Goal: Information Seeking & Learning: Find specific fact

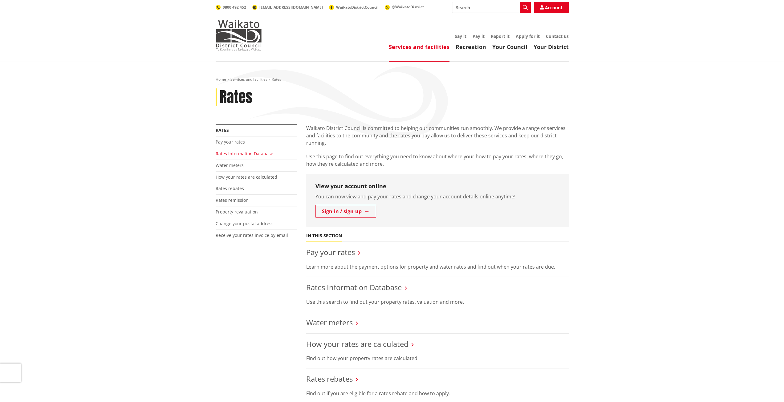
click at [250, 154] on link "Rates Information Database" at bounding box center [245, 154] width 58 height 6
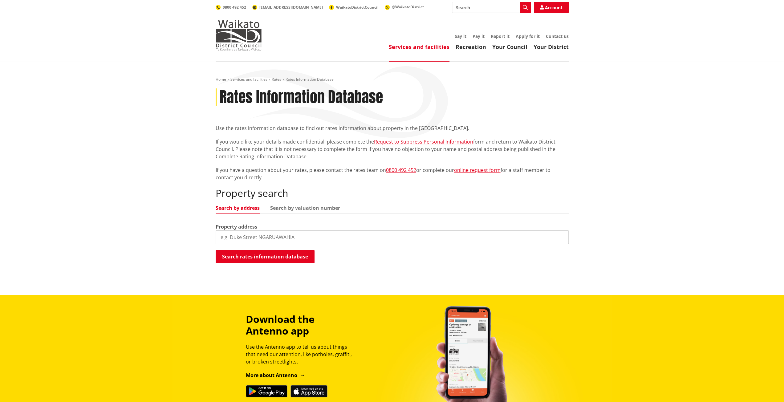
click at [280, 238] on input "search" at bounding box center [392, 237] width 353 height 14
click at [268, 236] on input "search" at bounding box center [392, 237] width 353 height 14
drag, startPoint x: 264, startPoint y: 244, endPoint x: 301, endPoint y: 213, distance: 47.9
click at [301, 213] on ul "Search by address Search by valuation number" at bounding box center [392, 209] width 353 height 8
click at [277, 256] on button "Search rates information database" at bounding box center [265, 256] width 99 height 13
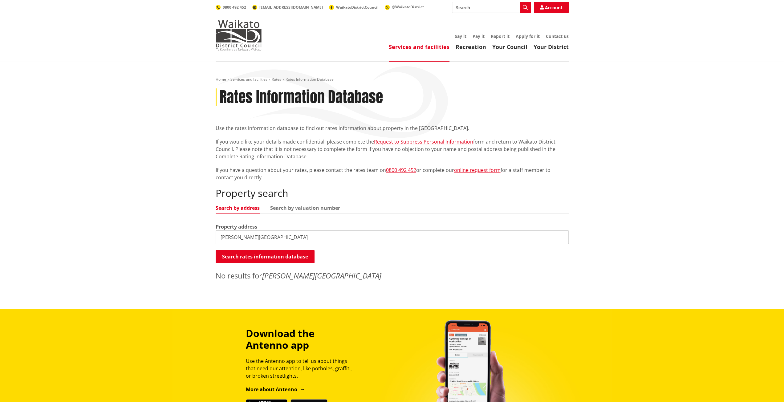
click at [285, 237] on input "te kawa road otorongha" at bounding box center [392, 237] width 353 height 14
click at [289, 236] on input "te kawa road otorohonga" at bounding box center [392, 237] width 353 height 14
type input "te kawa road otorohanga"
click at [307, 209] on link "Search by valuation number" at bounding box center [305, 207] width 70 height 5
click at [261, 255] on button "Search rates information database" at bounding box center [265, 256] width 99 height 13
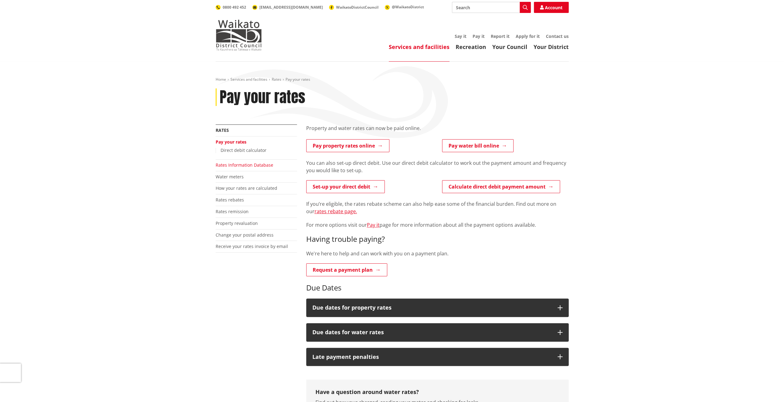
click at [256, 163] on link "Rates Information Database" at bounding box center [245, 165] width 58 height 6
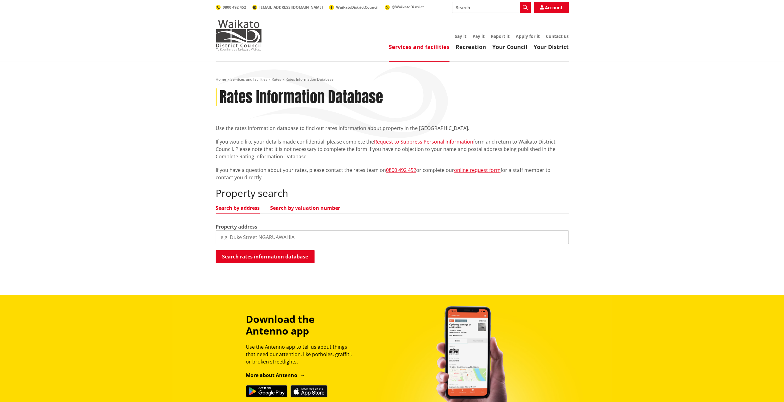
click at [306, 207] on link "Search by valuation number" at bounding box center [305, 207] width 70 height 5
click at [248, 237] on input "search" at bounding box center [392, 237] width 353 height 14
click at [248, 254] on button "Search rates information database" at bounding box center [265, 256] width 99 height 13
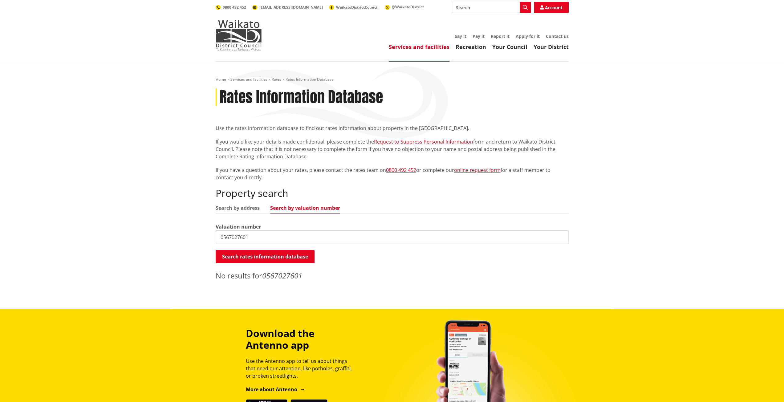
click at [258, 240] on input "0567027601" at bounding box center [392, 237] width 353 height 14
click at [235, 237] on input "0567027601" at bounding box center [392, 237] width 353 height 14
type input "05670-27601"
click at [283, 251] on button "Search rates information database" at bounding box center [265, 256] width 99 height 13
click at [292, 256] on button "Search rates information database" at bounding box center [265, 256] width 99 height 13
